Goal: Information Seeking & Learning: Learn about a topic

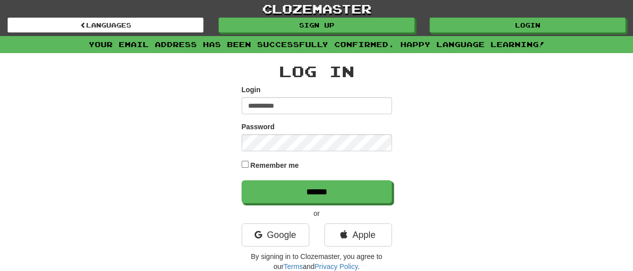
type input "**********"
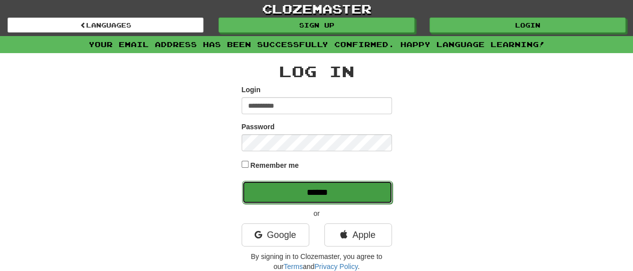
click at [331, 192] on input "******" at bounding box center [317, 192] width 150 height 23
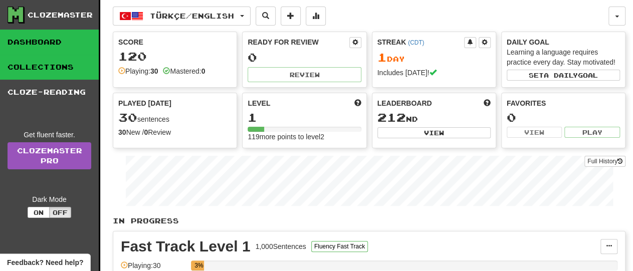
click at [35, 68] on link "Collections" at bounding box center [49, 67] width 99 height 25
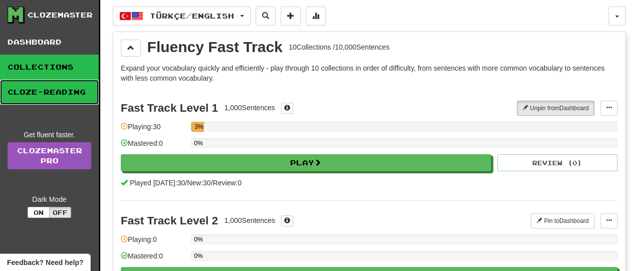
click at [40, 97] on link "Cloze-Reading" at bounding box center [49, 92] width 99 height 25
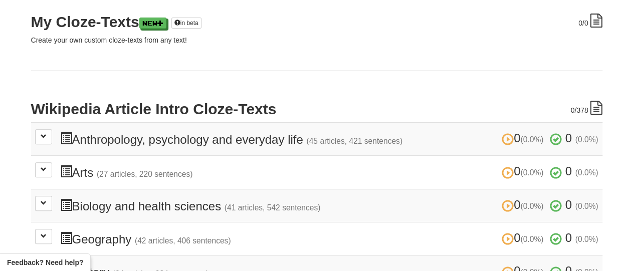
scroll to position [139, 0]
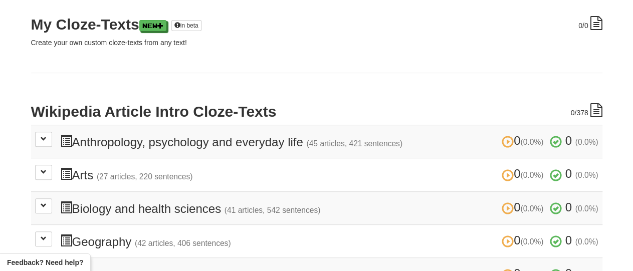
click at [89, 143] on h3 "0 (0.0%) 0 (0.0%) Anthropology, psychology and everyday life (45 articles, 421 …" at bounding box center [329, 141] width 538 height 15
click at [40, 143] on button at bounding box center [43, 139] width 17 height 15
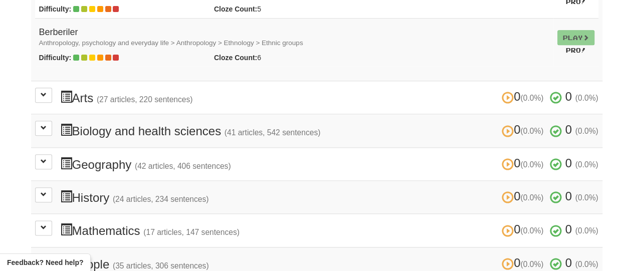
scroll to position [2403, 0]
click at [41, 92] on span at bounding box center [44, 95] width 6 height 6
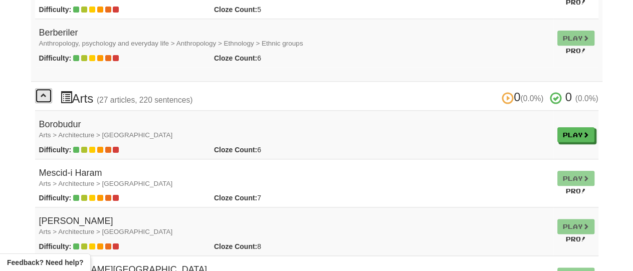
click at [42, 92] on span at bounding box center [44, 95] width 6 height 6
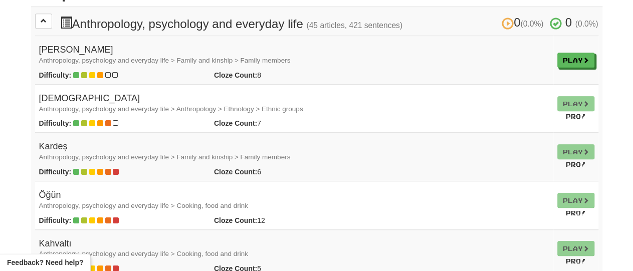
scroll to position [257, 0]
click at [566, 64] on link "Play" at bounding box center [576, 60] width 37 height 15
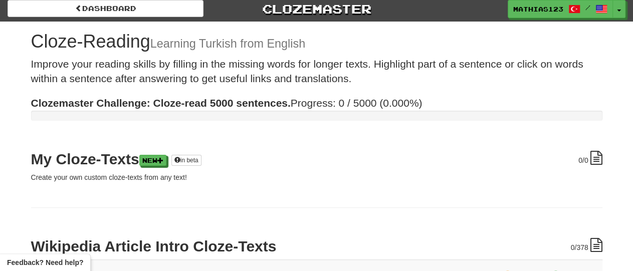
scroll to position [0, 0]
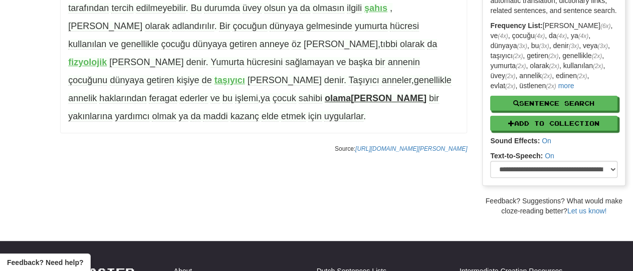
scroll to position [185, 0]
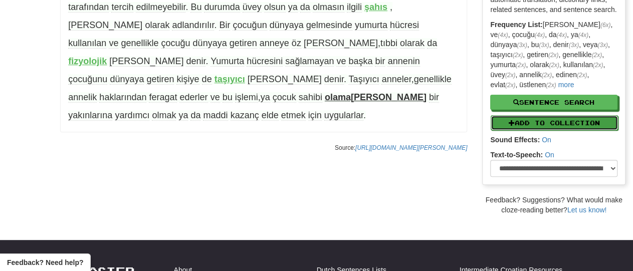
click at [539, 121] on button "Add to Collection" at bounding box center [553, 122] width 127 height 15
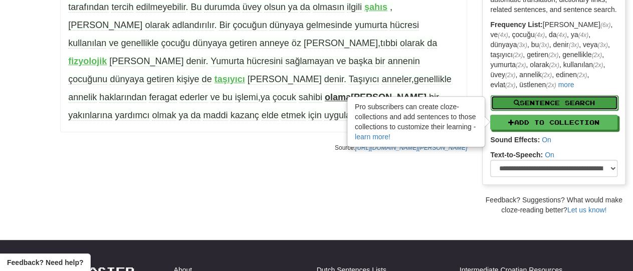
click at [530, 99] on button "Sentence Search" at bounding box center [553, 102] width 127 height 15
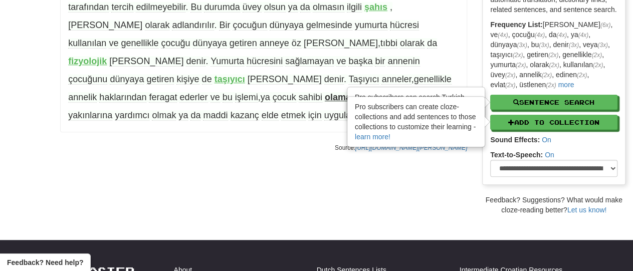
click at [188, 174] on div "/ Cloze-Reading Anne Reset Anthropology, psychology and everyday life > Family …" at bounding box center [316, 28] width 633 height 374
click at [196, 179] on div "/ Cloze-Reading Anne Reset Anthropology, psychology and everyday life > Family …" at bounding box center [316, 28] width 633 height 374
click at [372, 137] on link "learn more!" at bounding box center [373, 137] width 36 height 8
click at [406, 85] on p "Anne ya da ana , bir çocuğu doğuran , bakımını üstlenen veya kendi doğurmadığı …" at bounding box center [263, 15] width 407 height 234
click at [400, 90] on div "Pro subscribers can search Turkish sentences as they play - learn more!" at bounding box center [416, 102] width 136 height 29
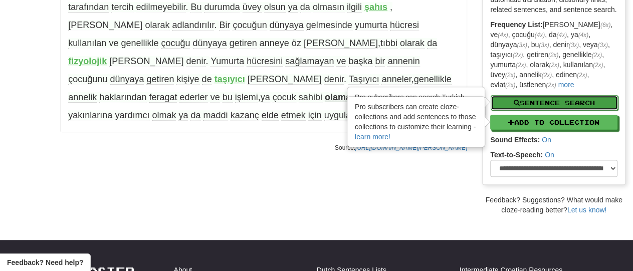
click at [503, 102] on button "Sentence Search" at bounding box center [553, 102] width 127 height 15
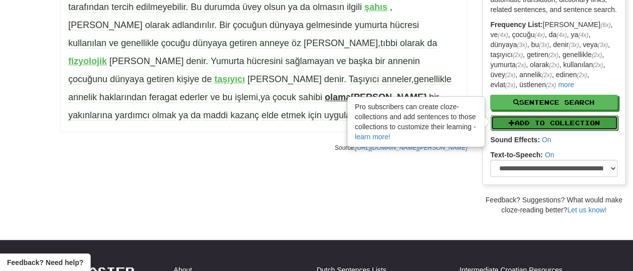
click at [505, 118] on button "Add to Collection" at bounding box center [553, 122] width 127 height 15
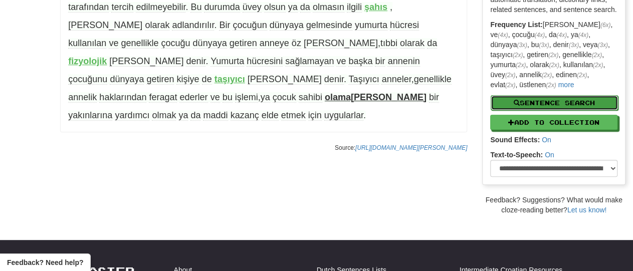
click at [509, 97] on button "Sentence Search" at bounding box center [553, 102] width 127 height 15
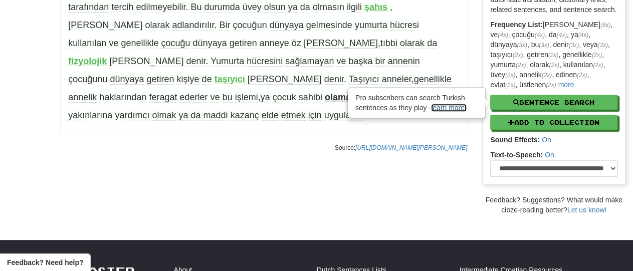
click at [458, 109] on link "learn more!" at bounding box center [449, 108] width 36 height 8
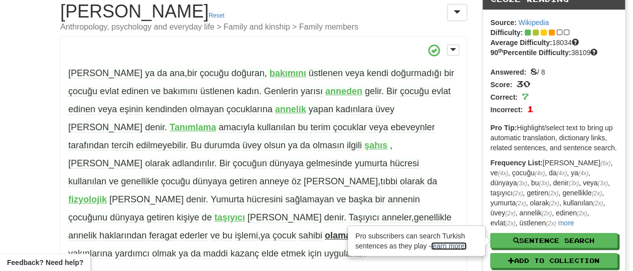
scroll to position [0, 0]
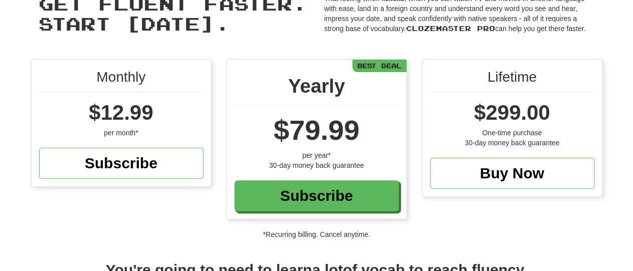
scroll to position [33, 0]
